Goal: Task Accomplishment & Management: Manage account settings

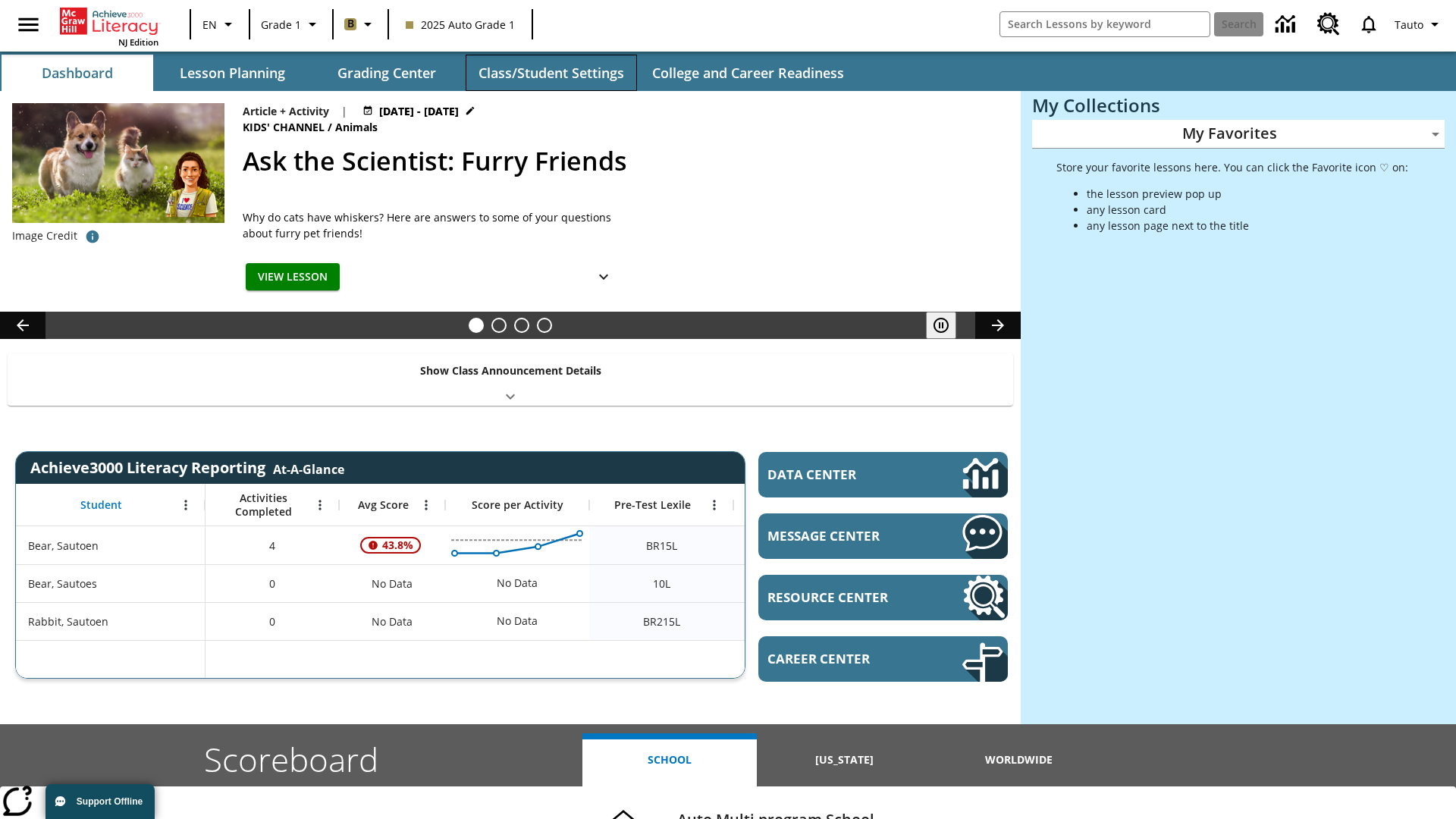
click at [551, 73] on button "Class/Student Settings" at bounding box center [551, 73] width 172 height 36
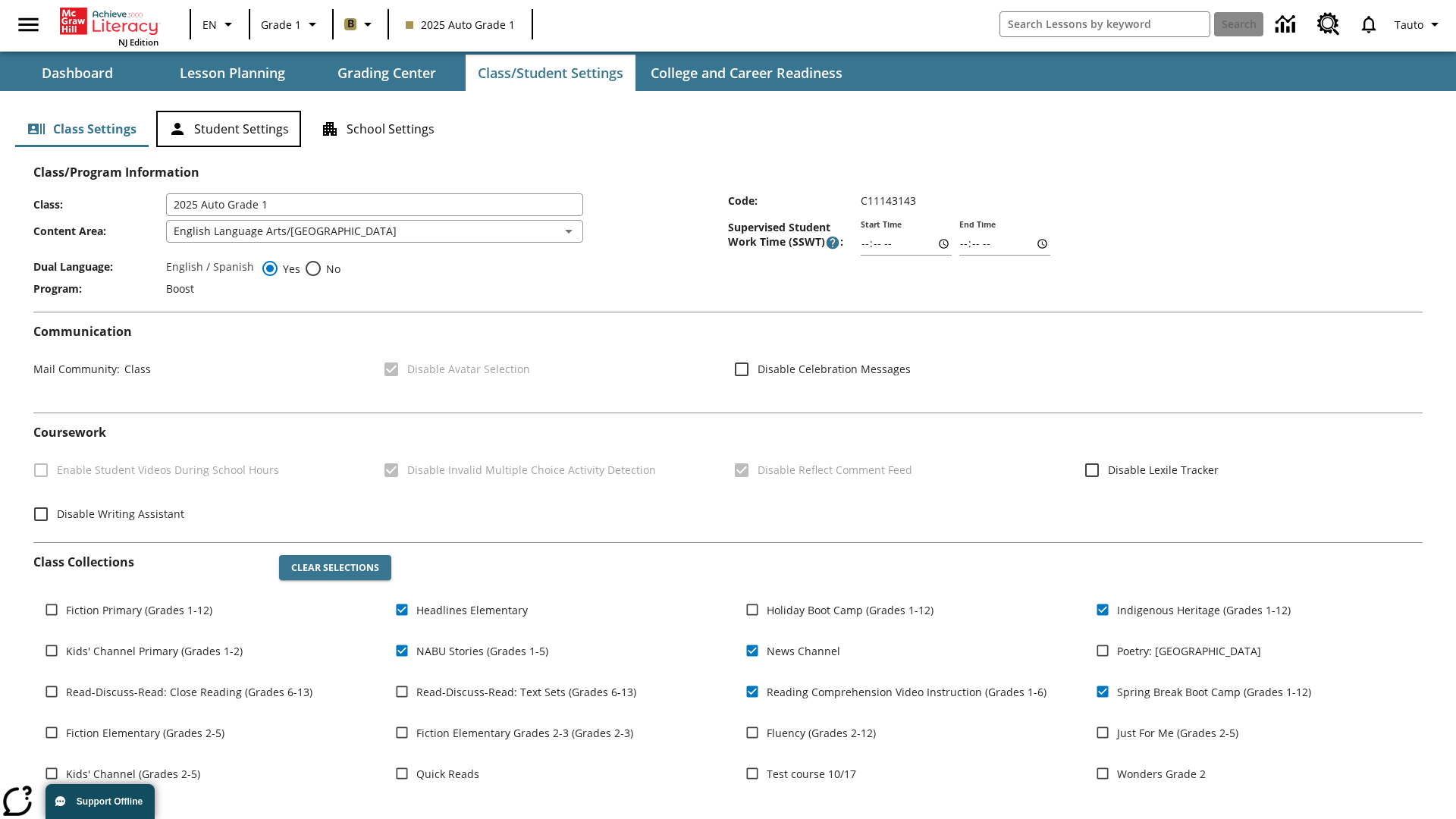
click at [228, 129] on button "Student Settings" at bounding box center [229, 129] width 145 height 36
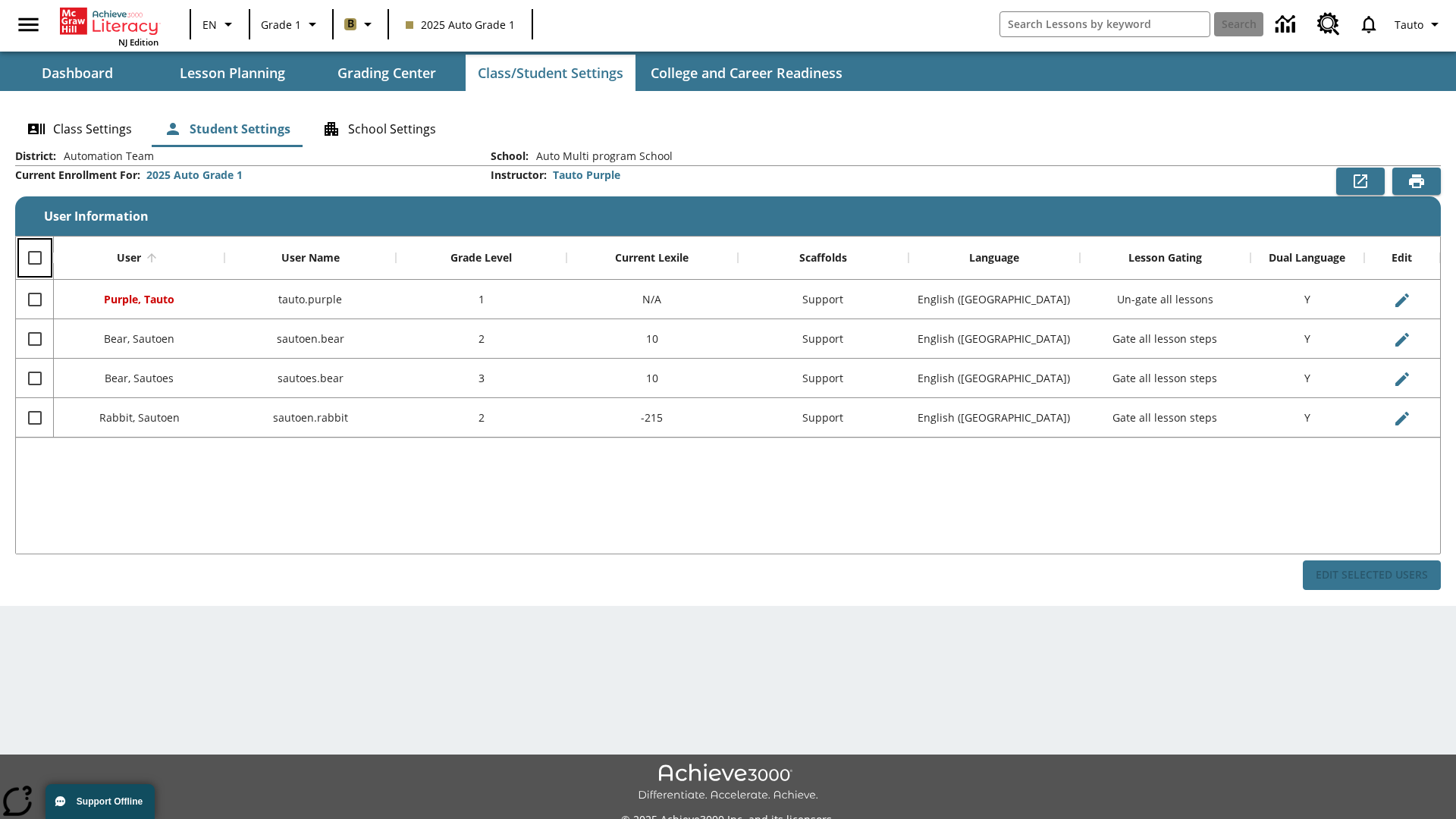
click at [34, 258] on input "Select all rows" at bounding box center [34, 258] width 32 height 32
checkbox input "true"
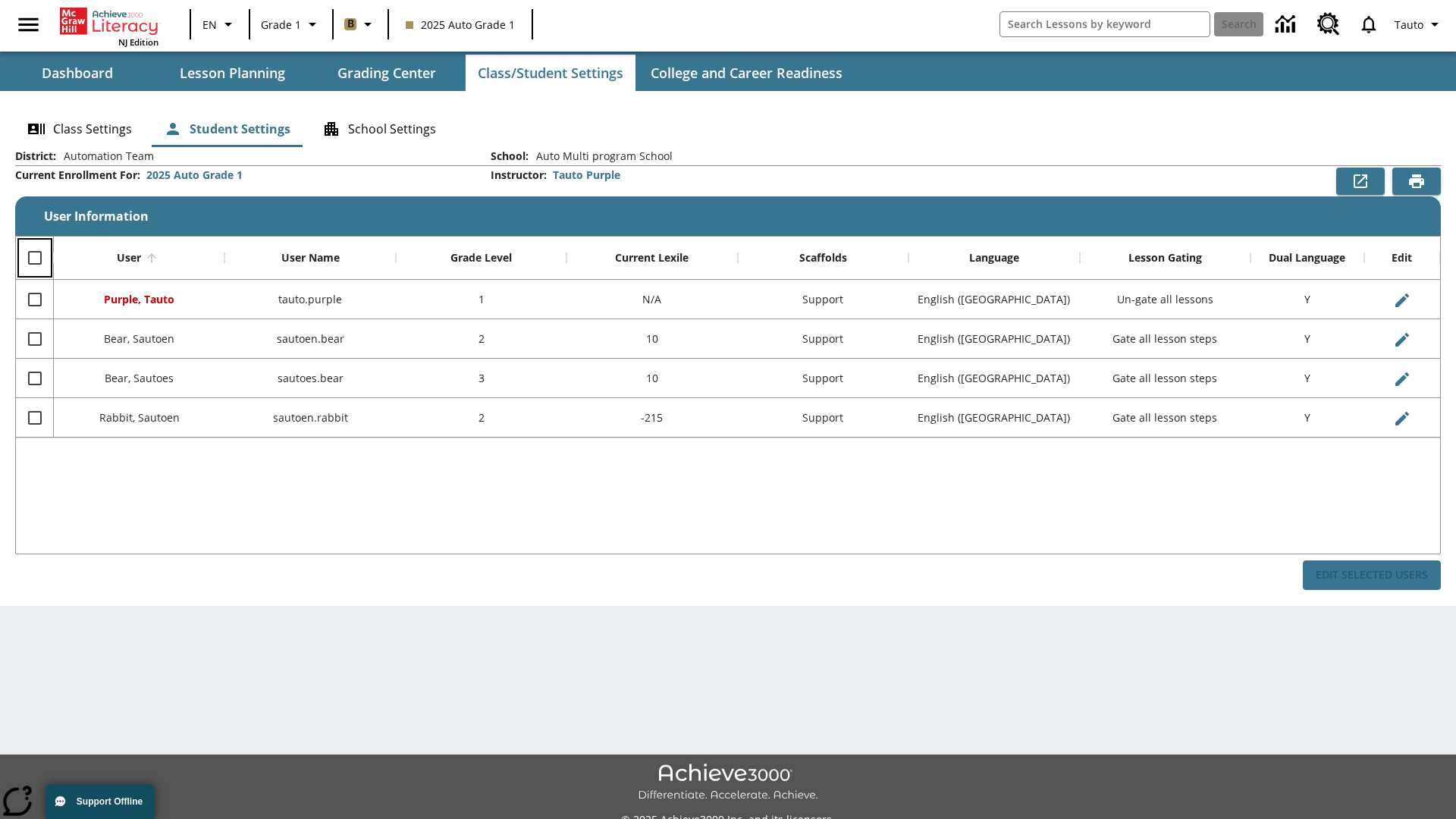
checkbox input "true"
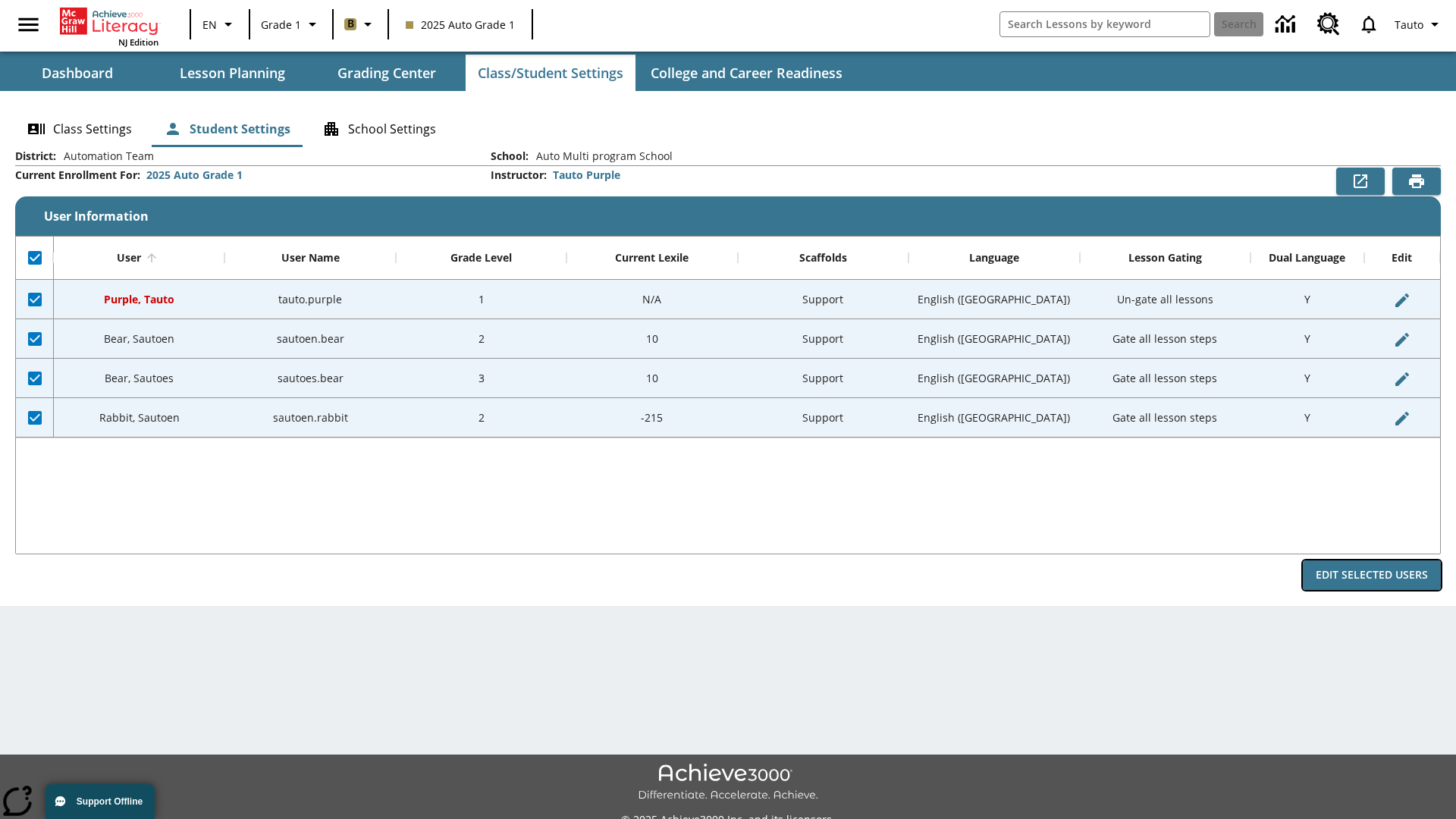
click at [1372, 575] on button "Edit Selected Users" at bounding box center [1372, 575] width 138 height 30
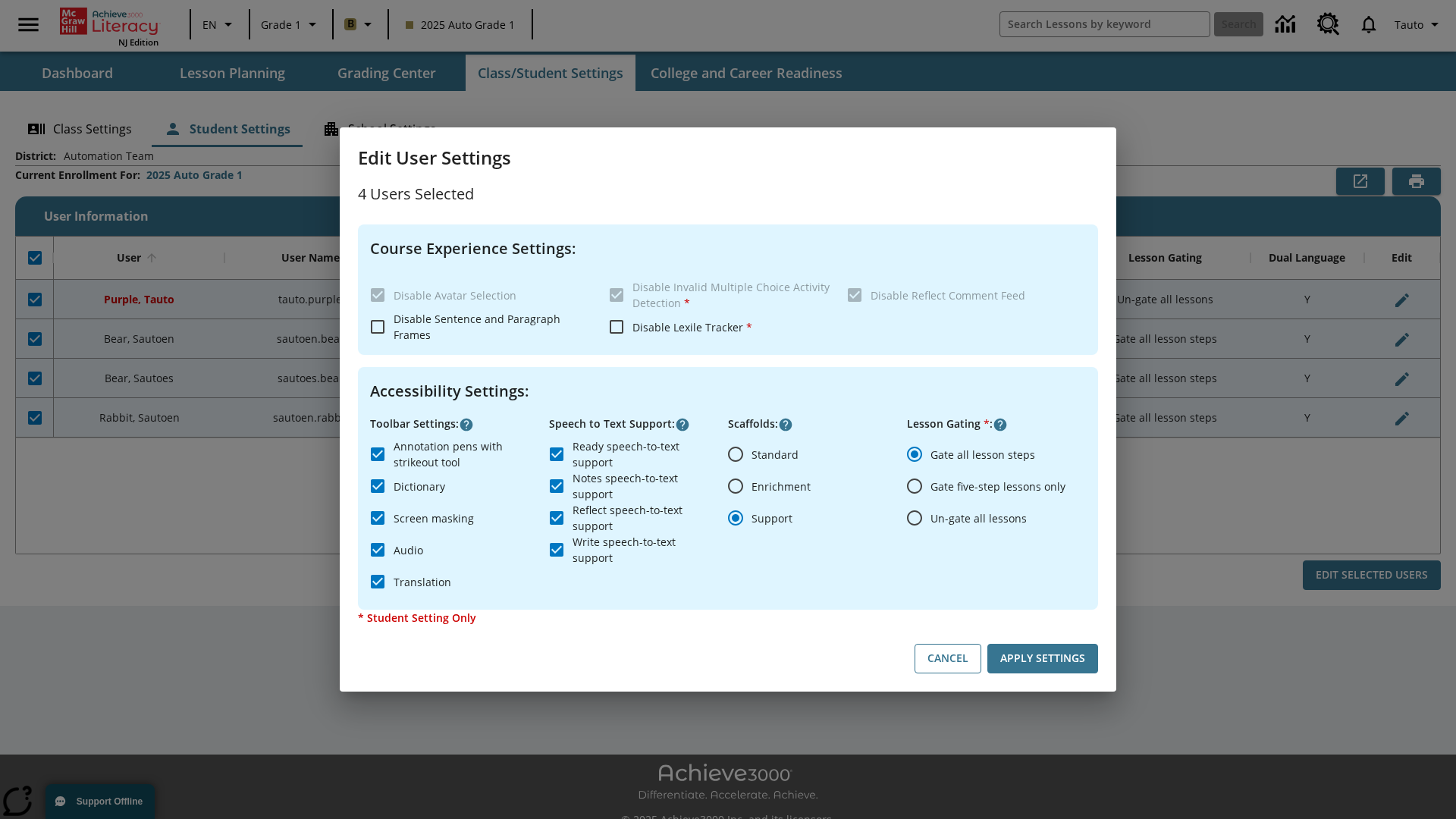
click at [735, 487] on input "Enrichment" at bounding box center [735, 486] width 32 height 32
click at [948, 658] on button "Cancel" at bounding box center [949, 658] width 67 height 30
radio input "false"
radio input "true"
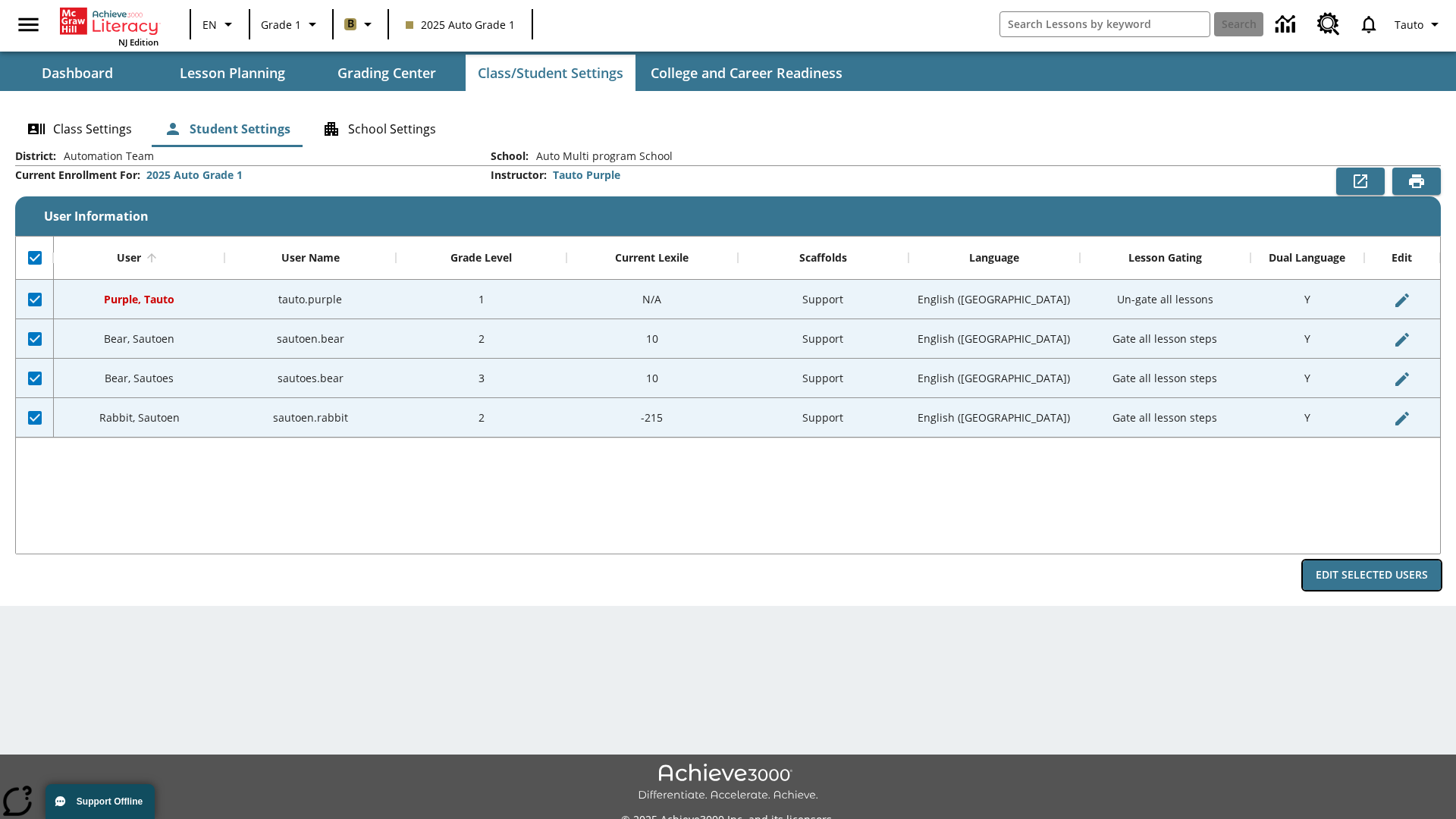
click at [1372, 575] on button "Edit Selected Users" at bounding box center [1372, 575] width 138 height 30
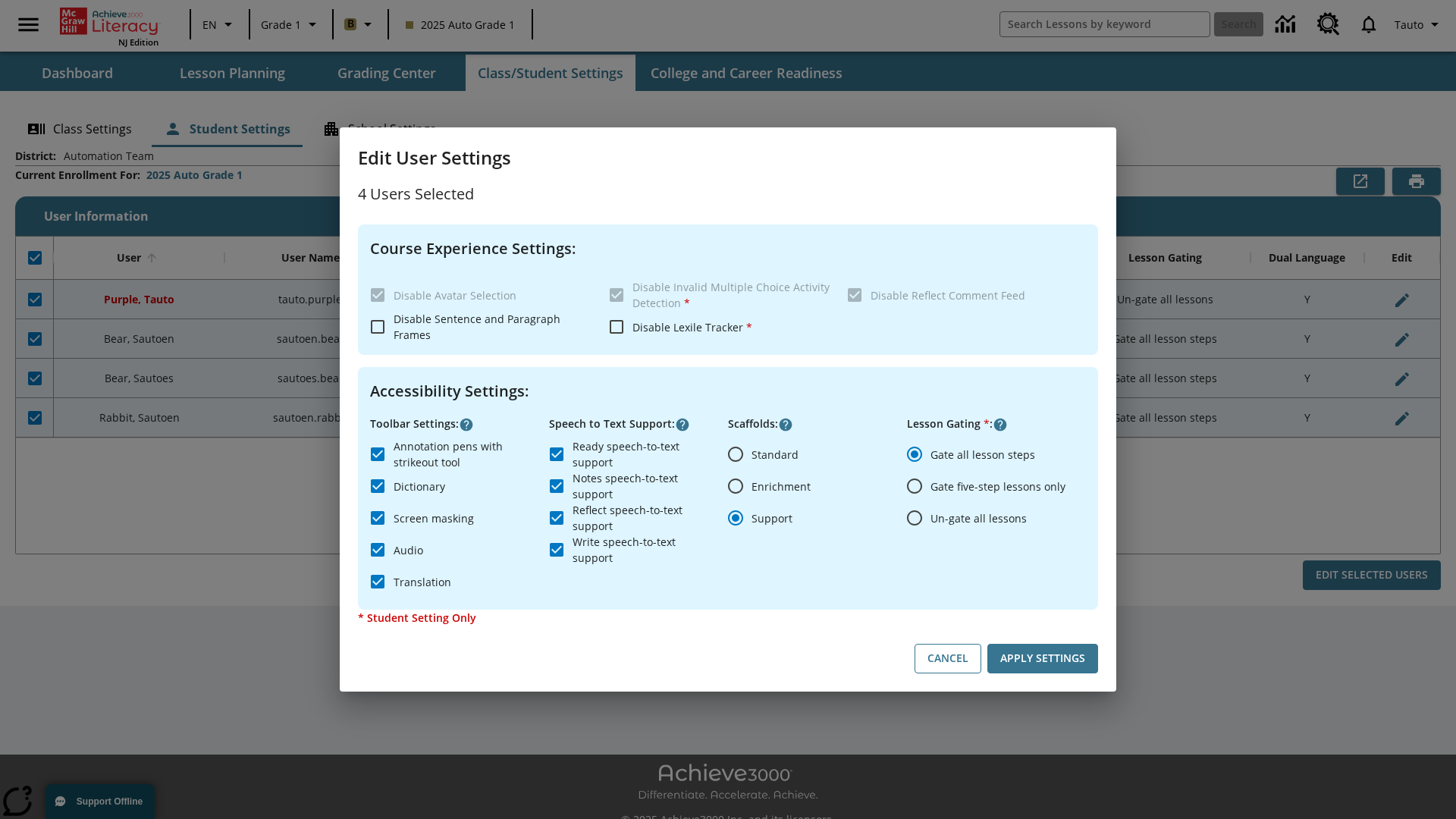
click at [735, 487] on input "Enrichment" at bounding box center [735, 486] width 32 height 32
click at [1043, 658] on button "Apply Settings" at bounding box center [1043, 658] width 111 height 30
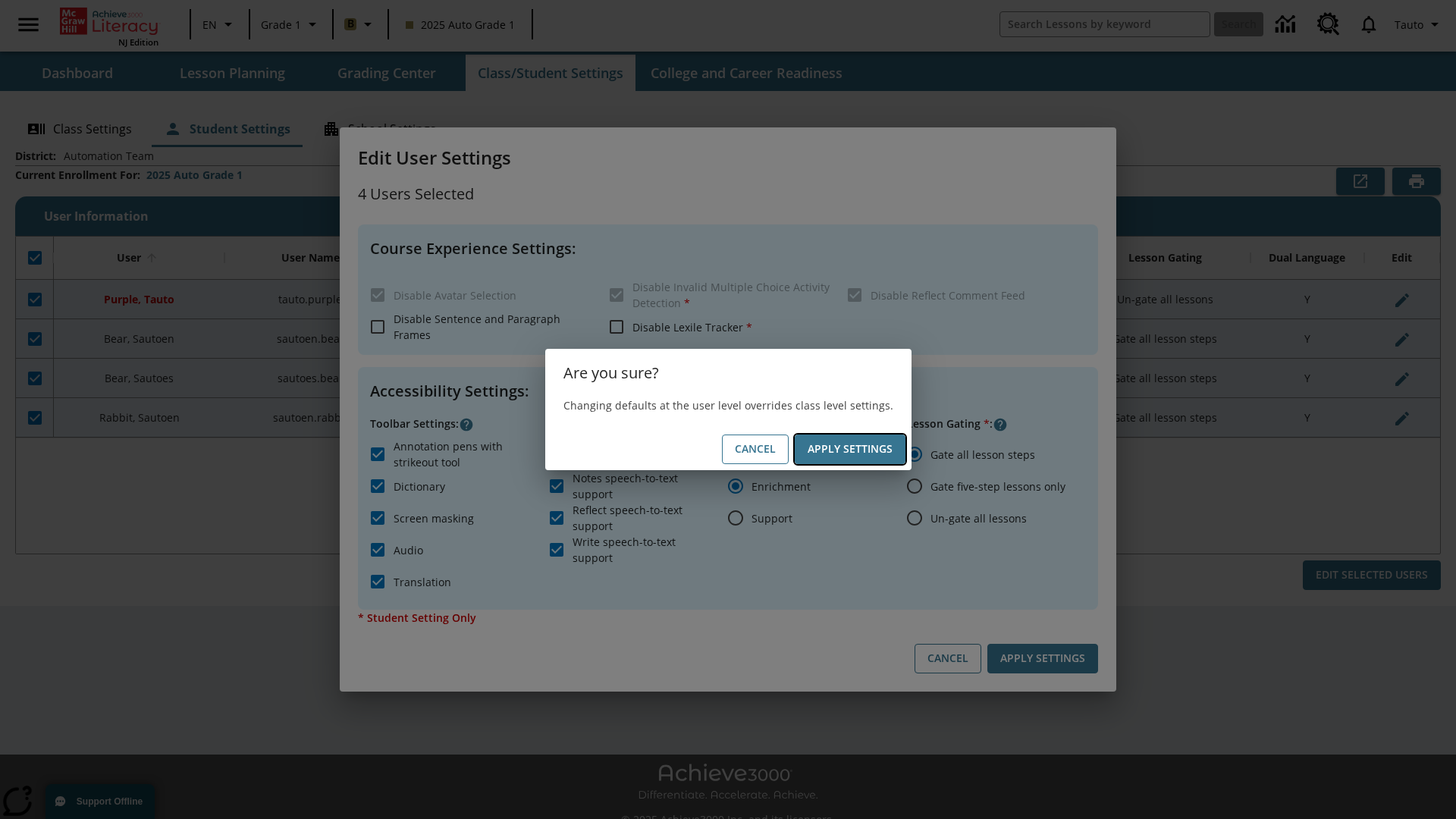
click at [850, 449] on button "Apply Settings" at bounding box center [851, 449] width 111 height 30
radio input "false"
radio input "true"
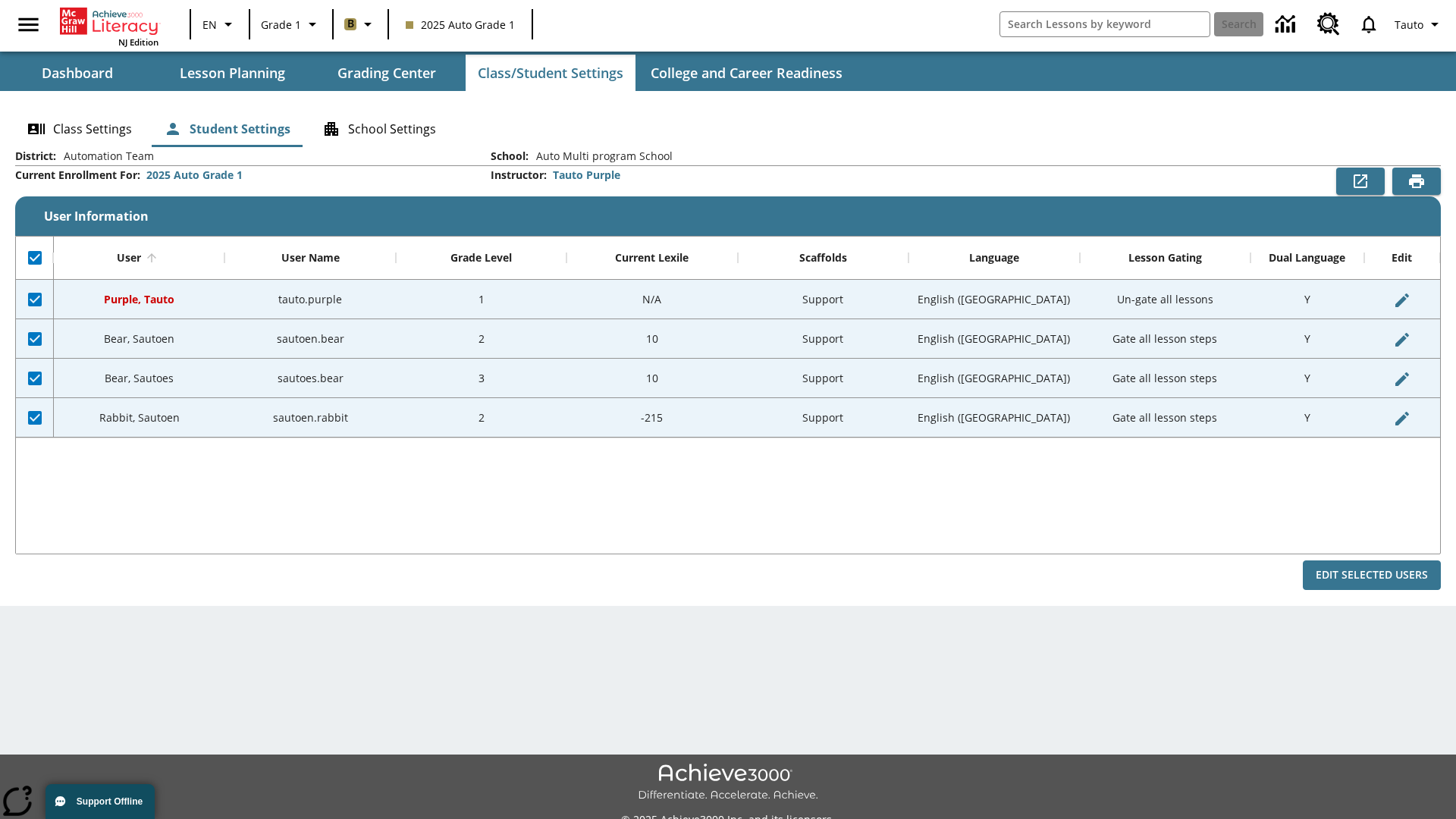
checkbox input "false"
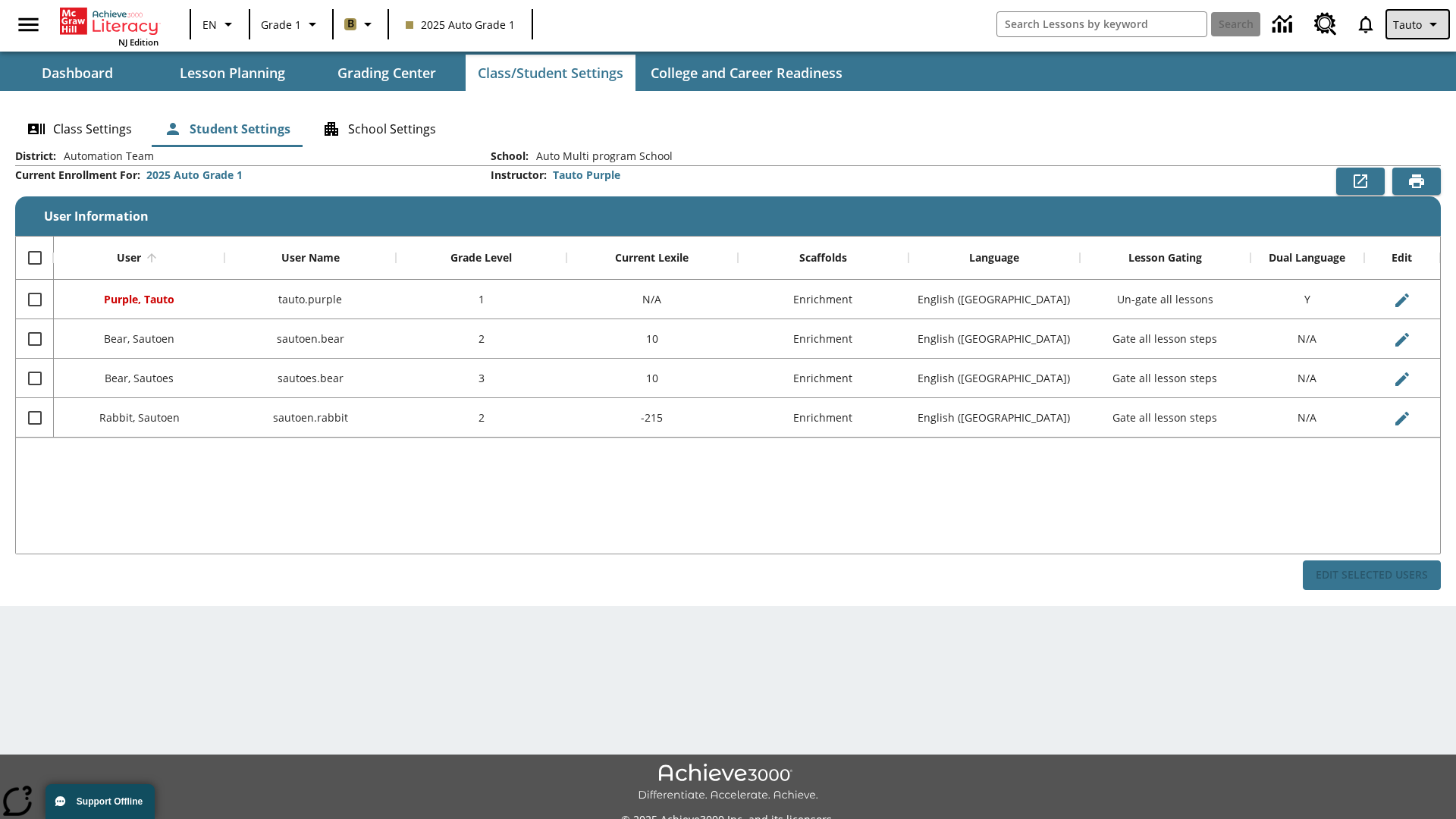
click at [1419, 25] on span "Tauto" at bounding box center [1408, 25] width 29 height 16
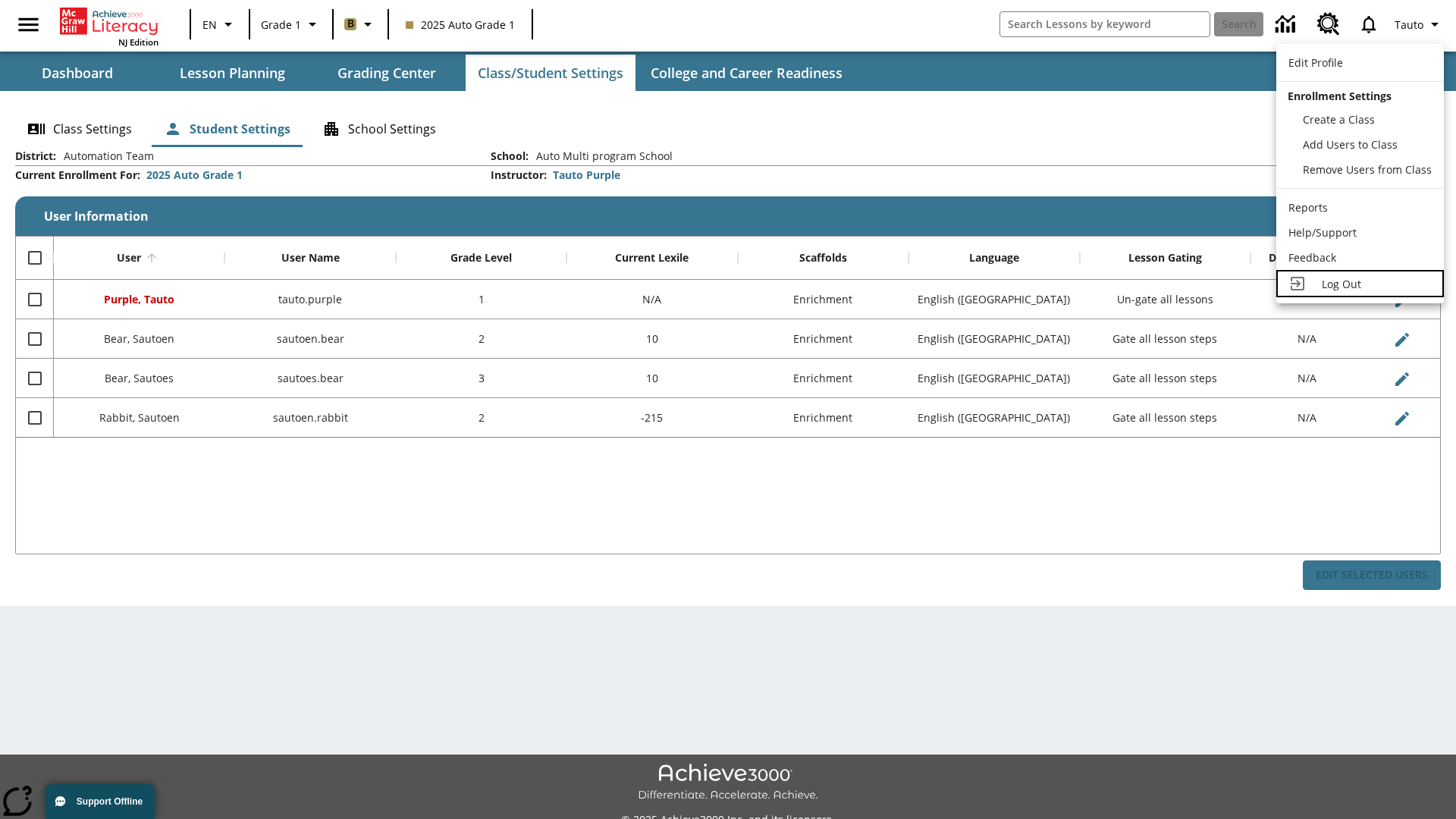
click at [1360, 283] on span "Log Out" at bounding box center [1341, 284] width 39 height 15
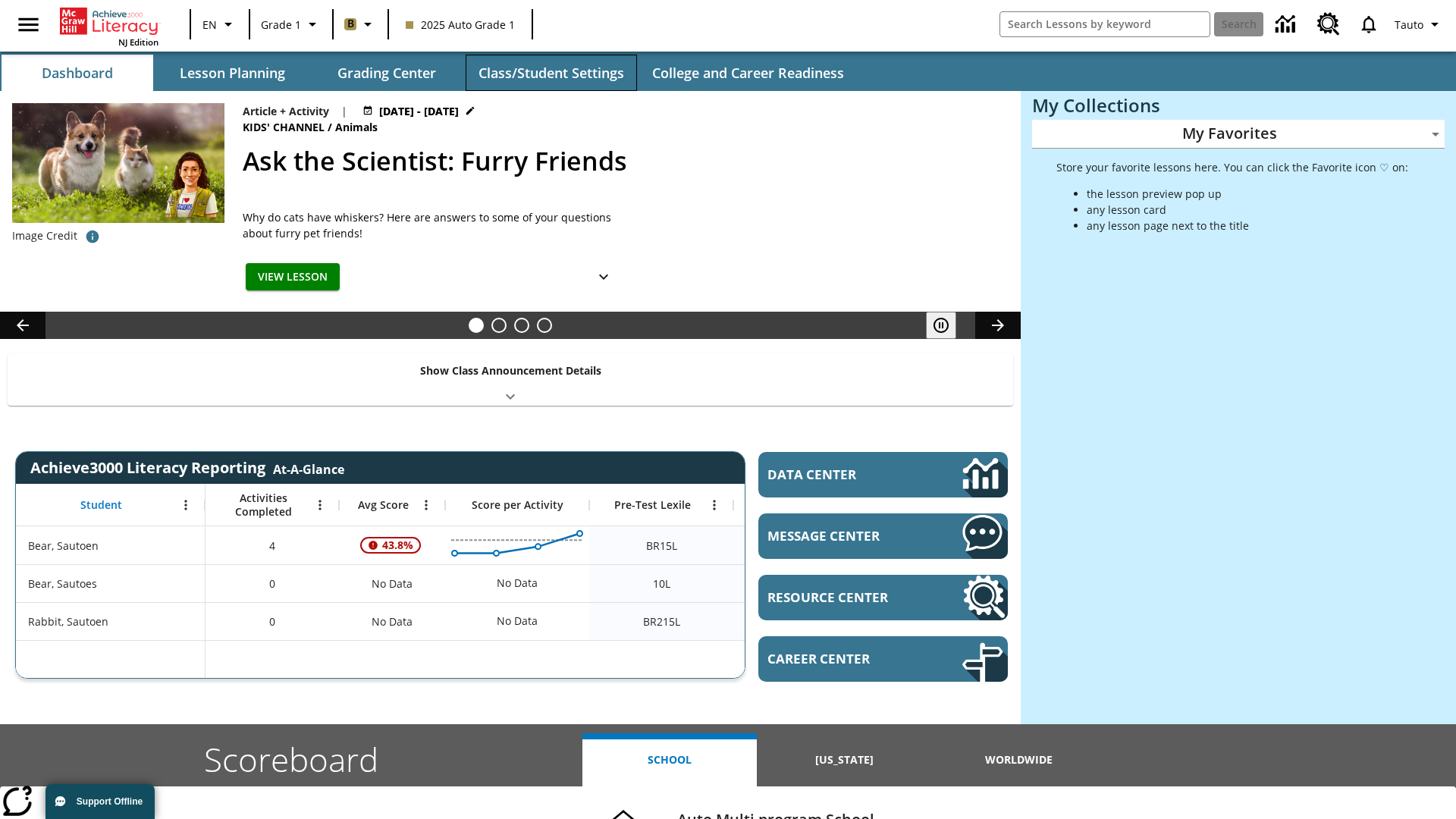
click at [551, 73] on button "Class/Student Settings" at bounding box center [551, 73] width 172 height 36
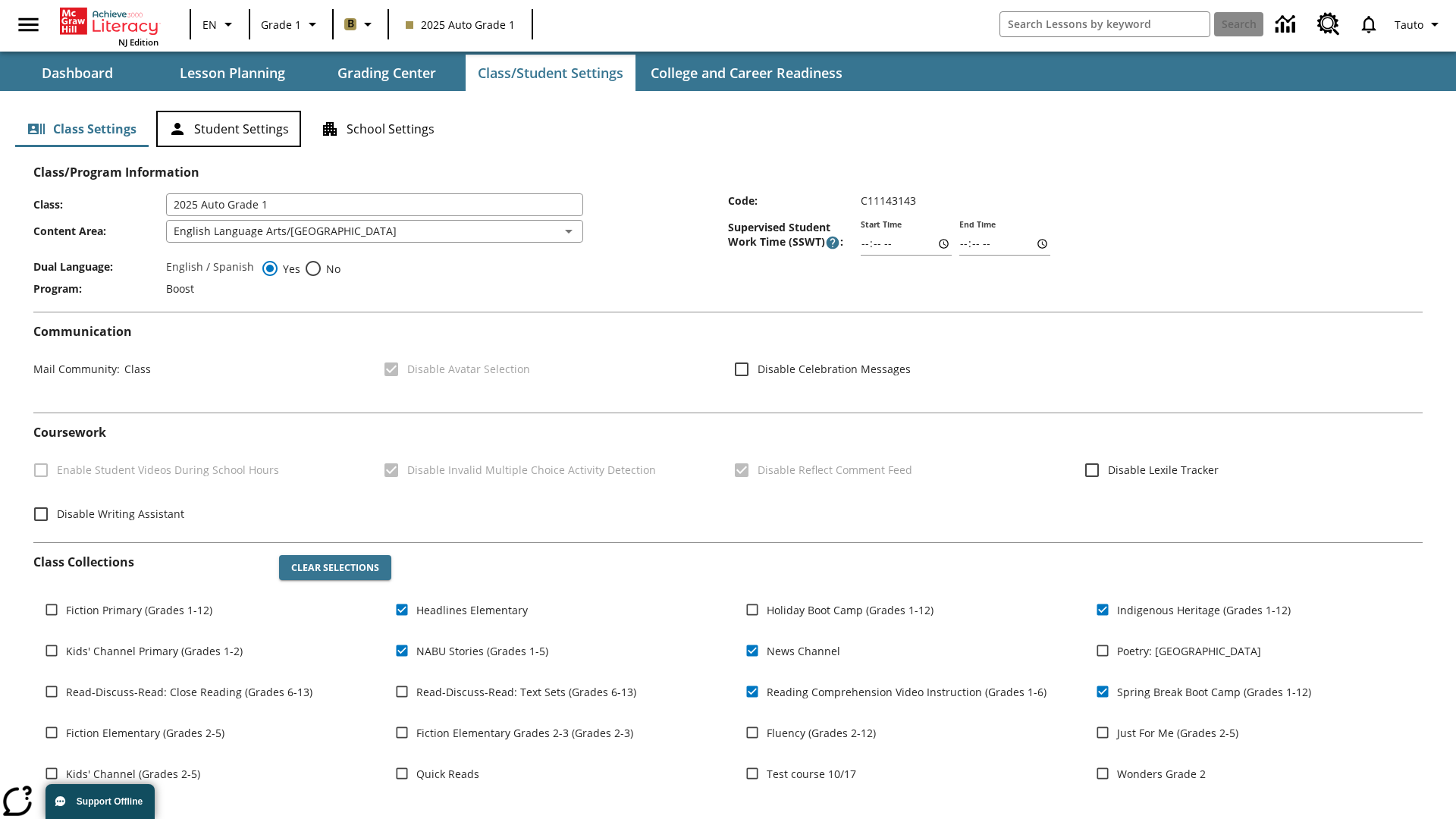
click at [228, 129] on button "Student Settings" at bounding box center [229, 129] width 145 height 36
